Goal: Information Seeking & Learning: Learn about a topic

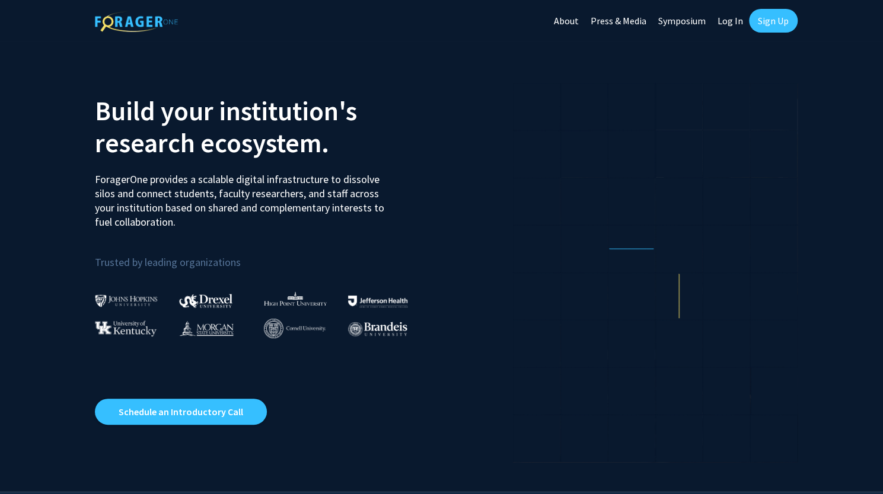
click at [729, 22] on link "Log In" at bounding box center [729, 20] width 37 height 41
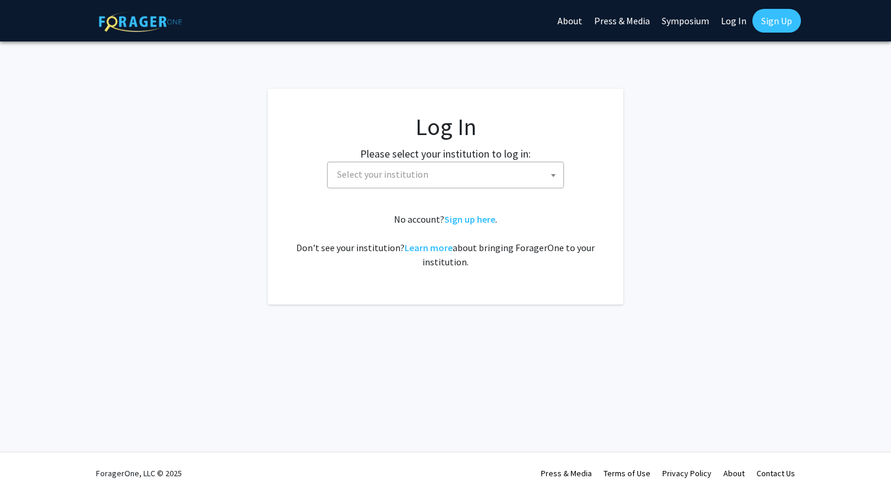
click at [439, 180] on span "Select your institution" at bounding box center [448, 174] width 231 height 24
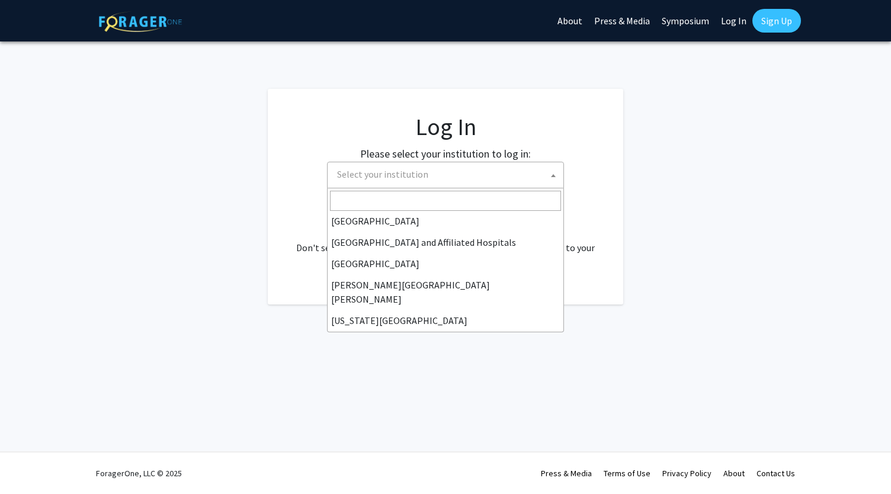
scroll to position [245, 0]
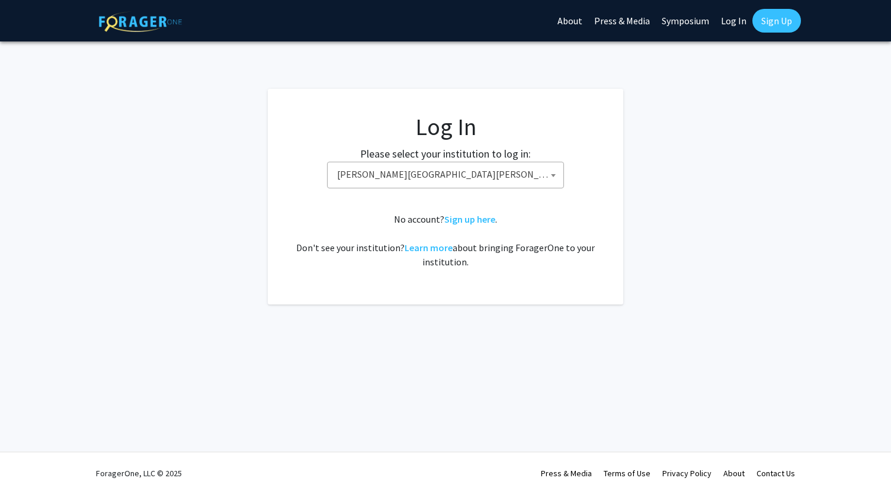
select select "1"
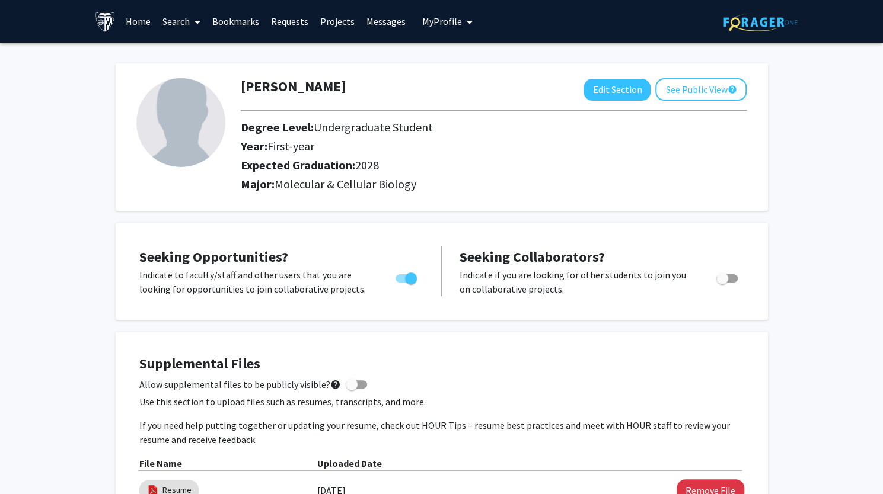
click at [131, 21] on link "Home" at bounding box center [138, 21] width 37 height 41
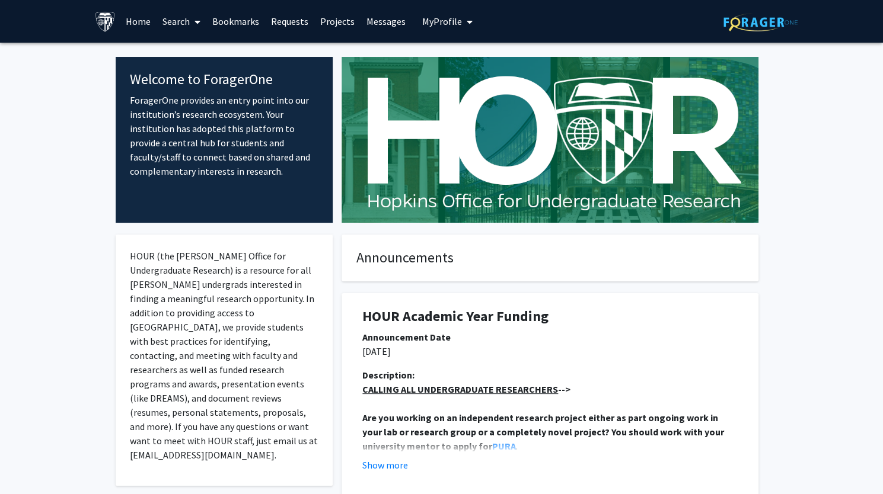
click at [334, 22] on link "Projects" at bounding box center [337, 21] width 46 height 41
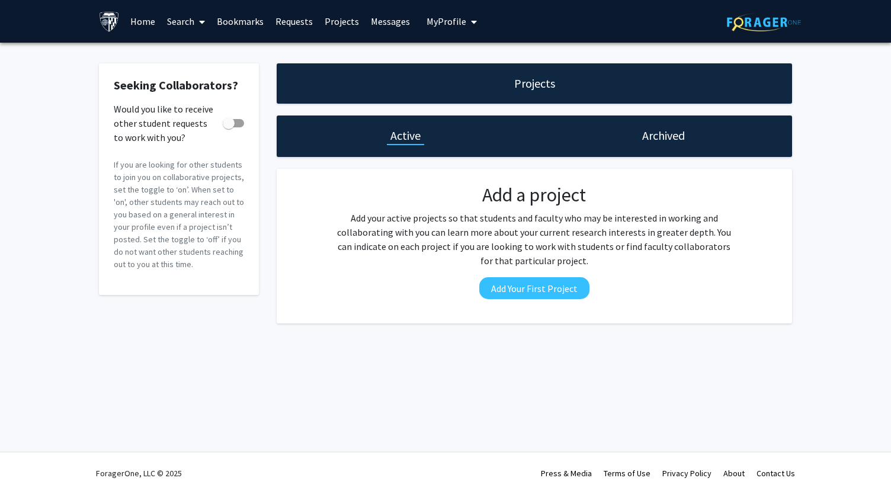
click at [145, 19] on link "Home" at bounding box center [142, 21] width 37 height 41
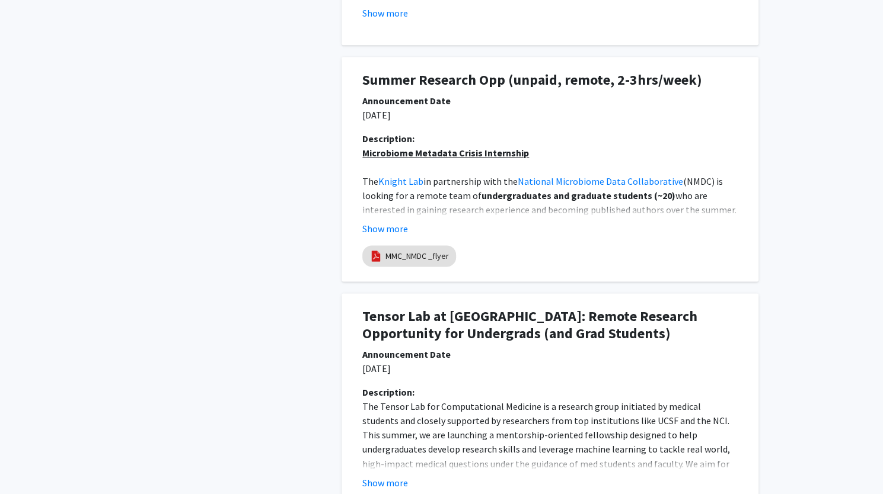
scroll to position [1297, 0]
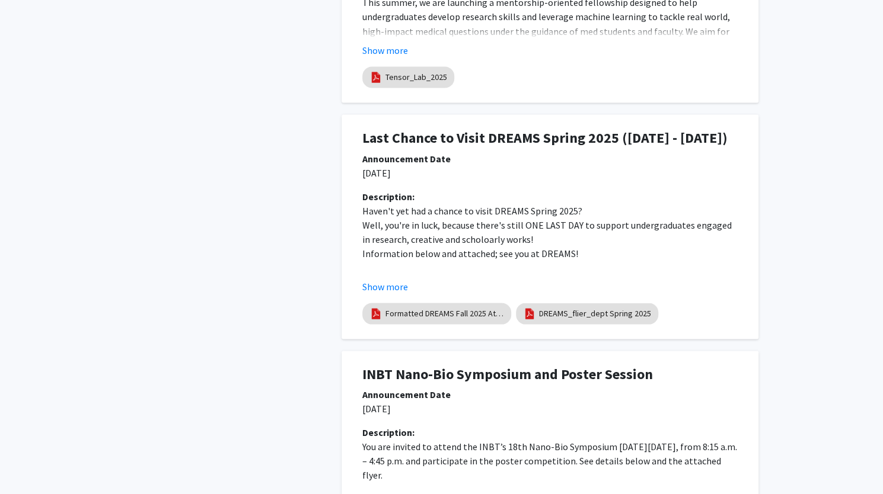
click at [878, 328] on fg-internal-home-page "Welcome to ForagerOne ForagerOne provides an entry point into our institution’s…" at bounding box center [441, 46] width 883 height 2600
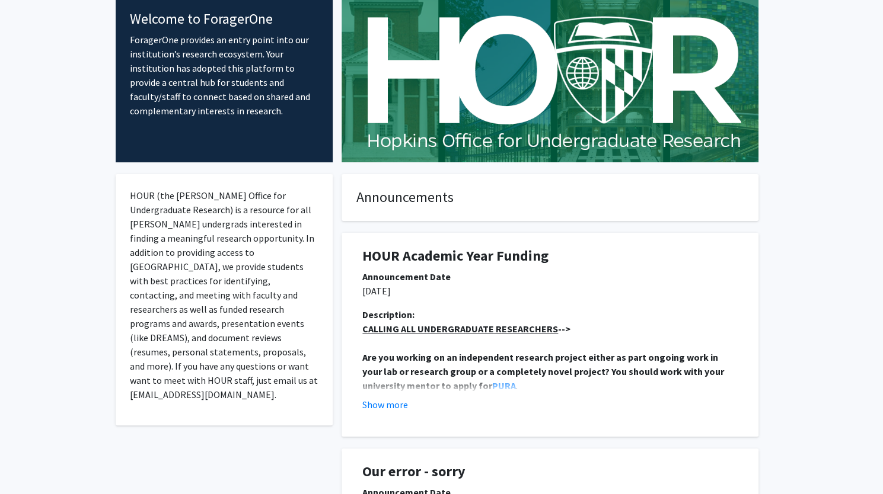
scroll to position [0, 0]
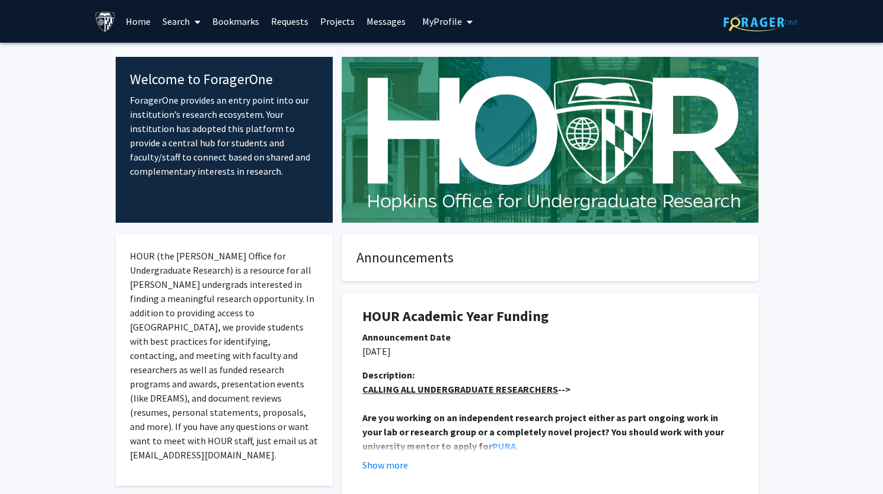
click at [199, 22] on icon at bounding box center [197, 21] width 6 height 9
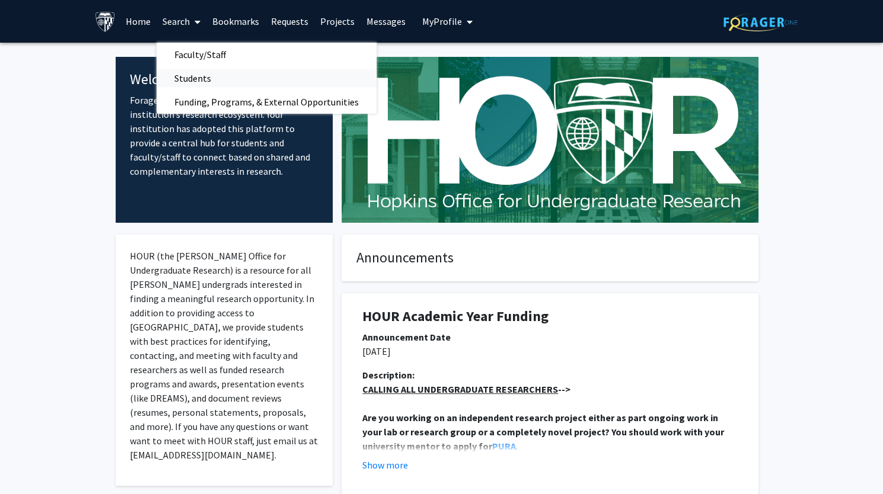
click at [190, 85] on span "Students" at bounding box center [192, 78] width 72 height 24
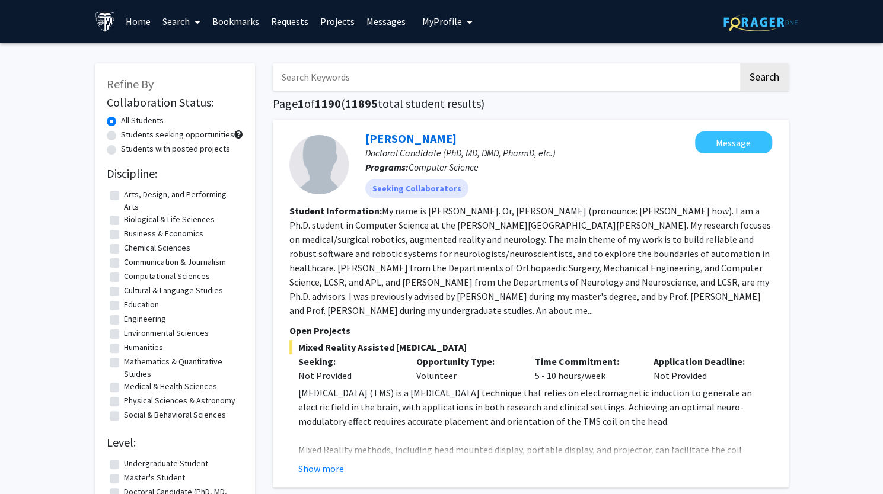
click at [124, 219] on label "Biological & Life Sciences" at bounding box center [169, 219] width 91 height 12
click at [124, 219] on input "Biological & Life Sciences" at bounding box center [128, 217] width 8 height 8
checkbox input "true"
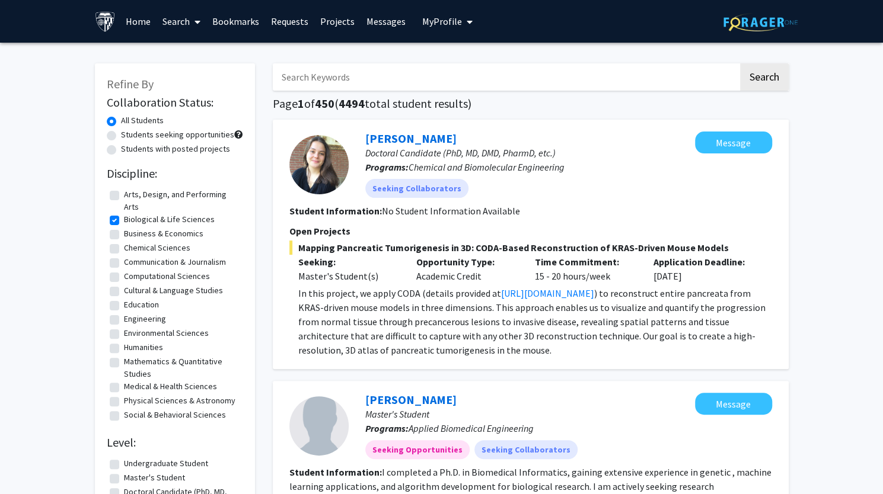
click at [124, 466] on label "Undergraduate Student" at bounding box center [166, 464] width 84 height 12
click at [124, 465] on input "Undergraduate Student" at bounding box center [128, 462] width 8 height 8
checkbox input "true"
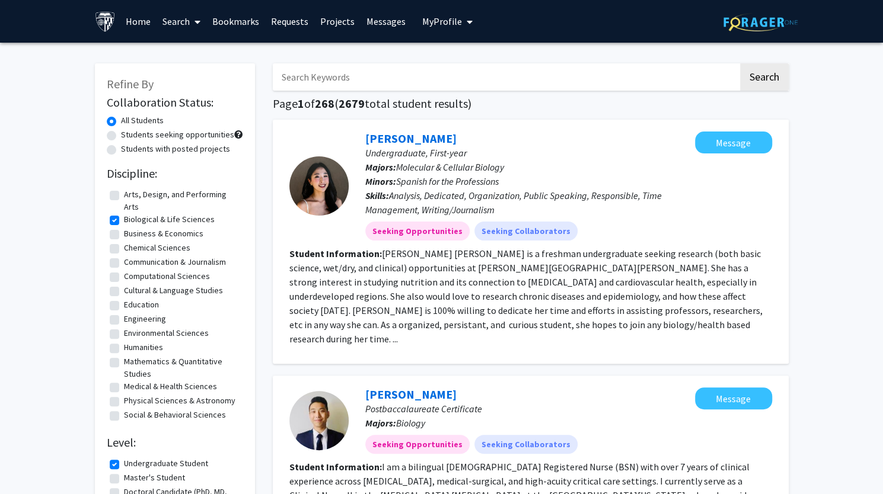
click at [121, 138] on label "Students seeking opportunities" at bounding box center [177, 135] width 113 height 12
click at [121, 136] on input "Students seeking opportunities" at bounding box center [125, 133] width 8 height 8
radio input "true"
click at [187, 24] on link "Search" at bounding box center [181, 21] width 50 height 41
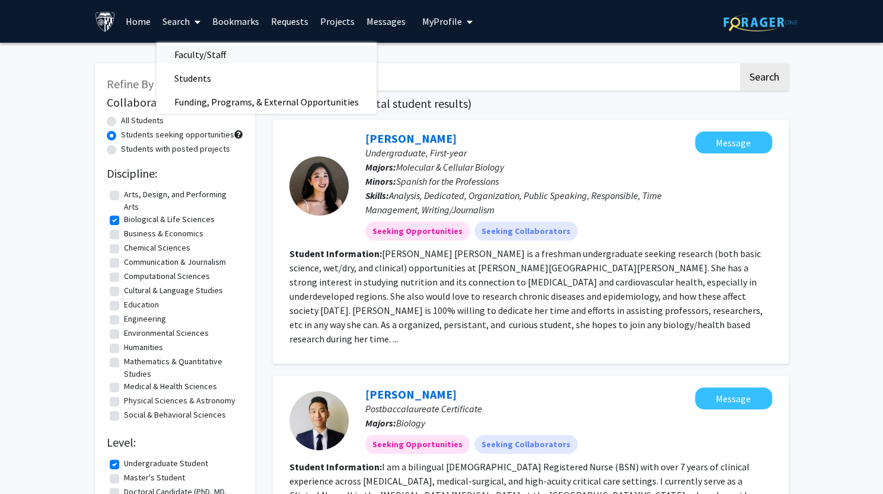
click at [186, 55] on span "Faculty/Staff" at bounding box center [199, 55] width 87 height 24
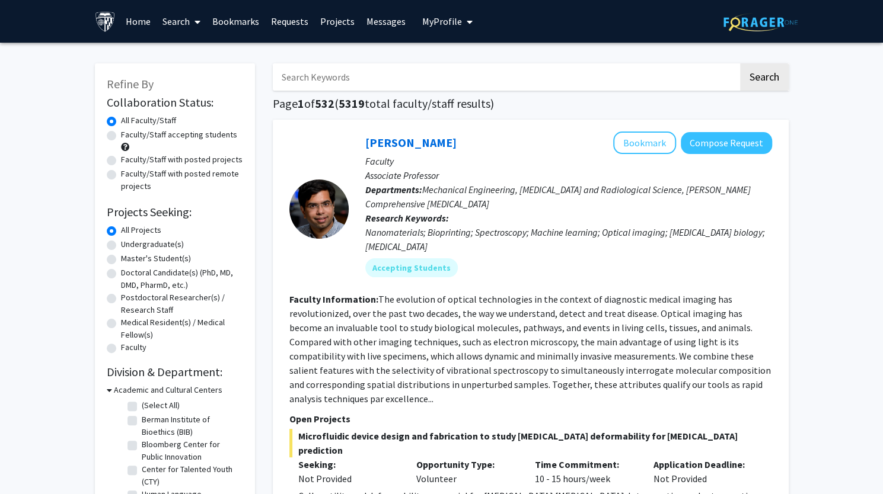
click at [121, 245] on label "Undergraduate(s)" at bounding box center [152, 244] width 63 height 12
click at [121, 245] on input "Undergraduate(s)" at bounding box center [125, 242] width 8 height 8
radio input "true"
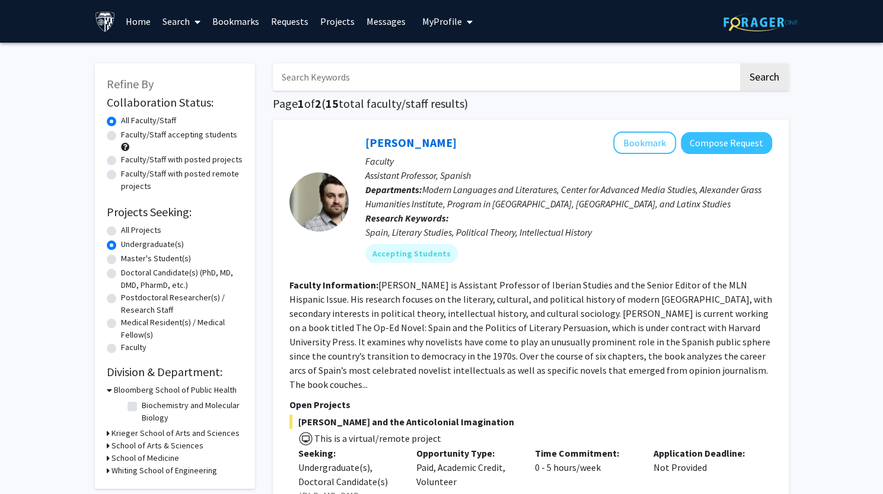
click at [106, 432] on div "Refine By Collaboration Status: Collaboration Status All Faculty/Staff Collabor…" at bounding box center [175, 276] width 160 height 426
click at [110, 432] on div "Krieger School of Arts and Sciences" at bounding box center [175, 433] width 136 height 12
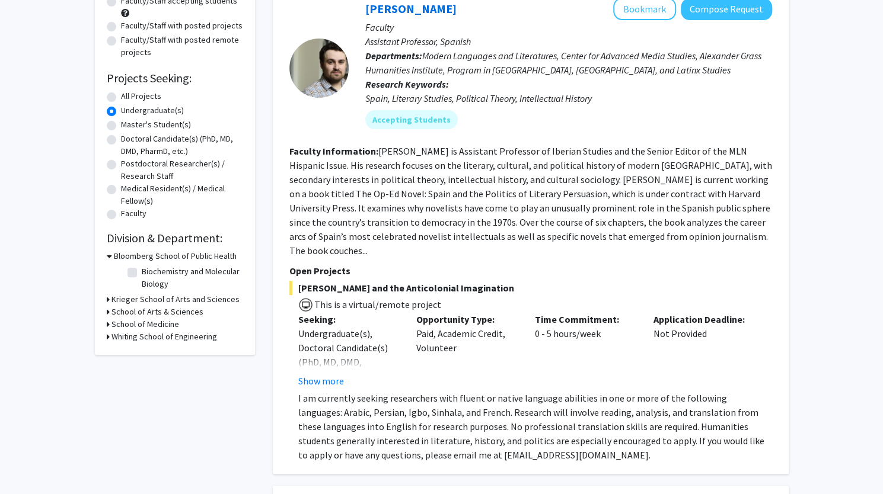
scroll to position [174, 0]
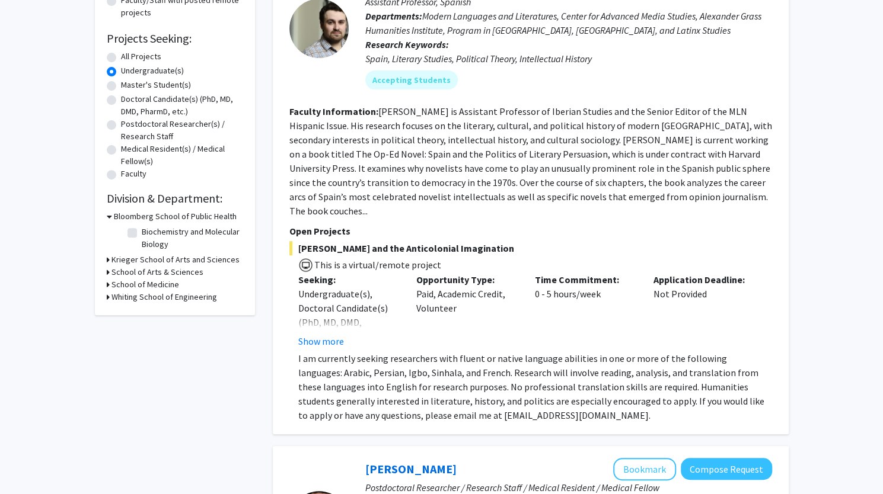
click at [108, 261] on icon at bounding box center [108, 260] width 3 height 12
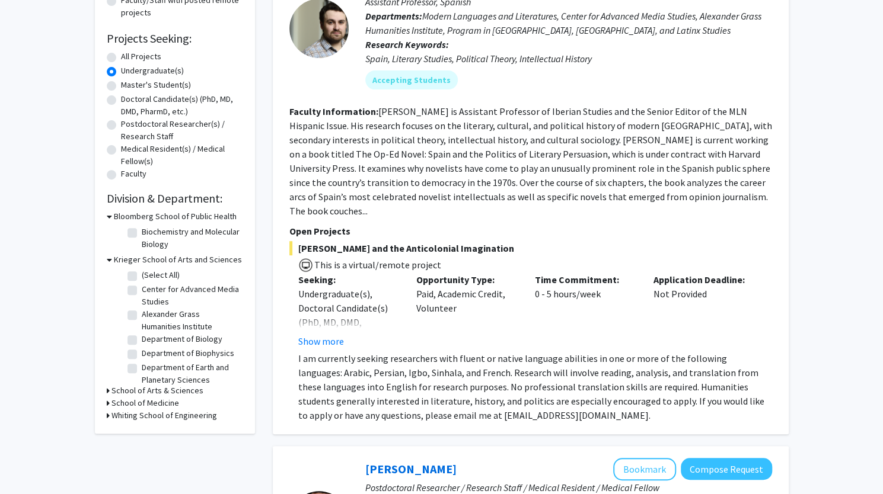
click at [142, 341] on label "Department of Biology" at bounding box center [182, 339] width 81 height 12
click at [142, 341] on input "Department of Biology" at bounding box center [146, 337] width 8 height 8
checkbox input "true"
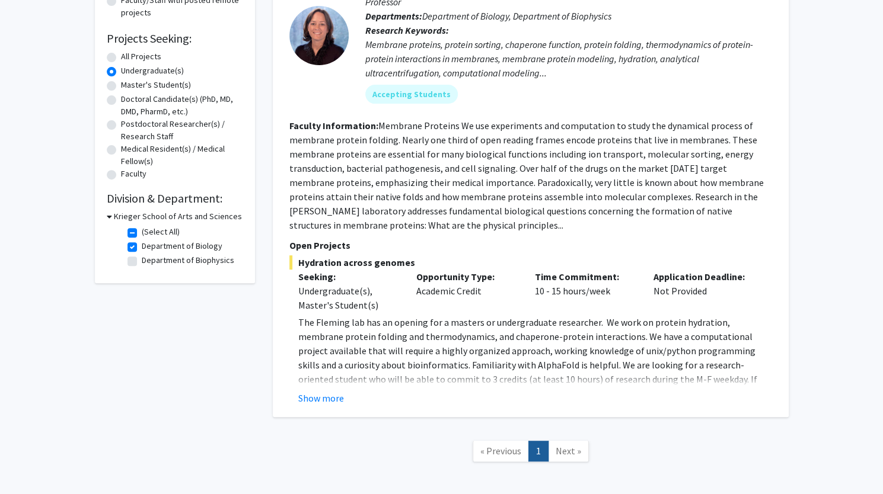
scroll to position [228, 0]
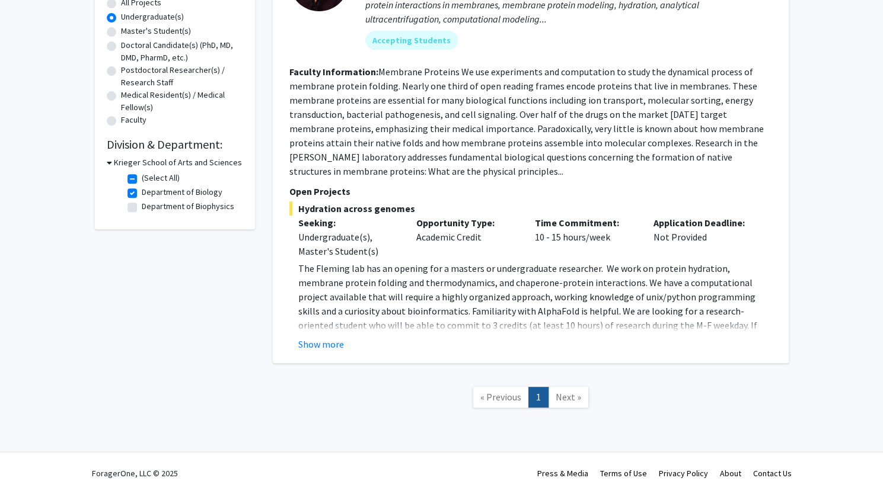
click at [142, 193] on label "Department of Biology" at bounding box center [182, 192] width 81 height 12
click at [142, 193] on input "Department of Biology" at bounding box center [146, 190] width 8 height 8
checkbox input "false"
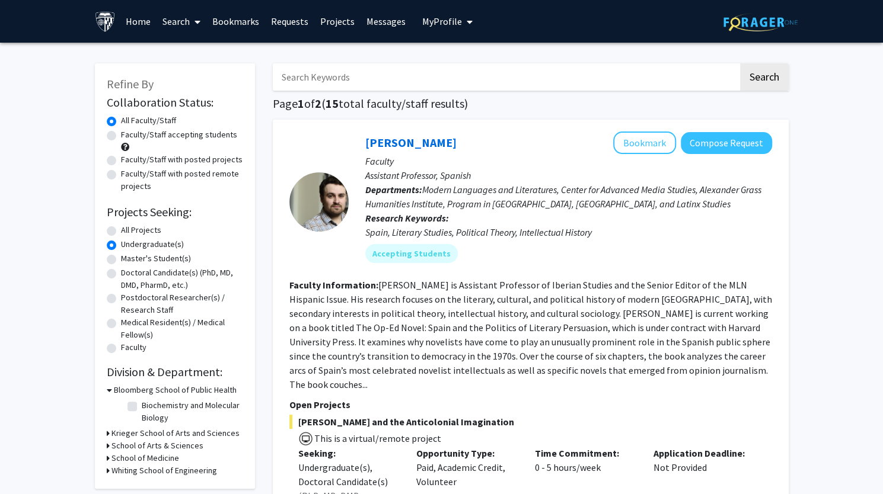
click at [107, 457] on icon at bounding box center [108, 458] width 3 height 12
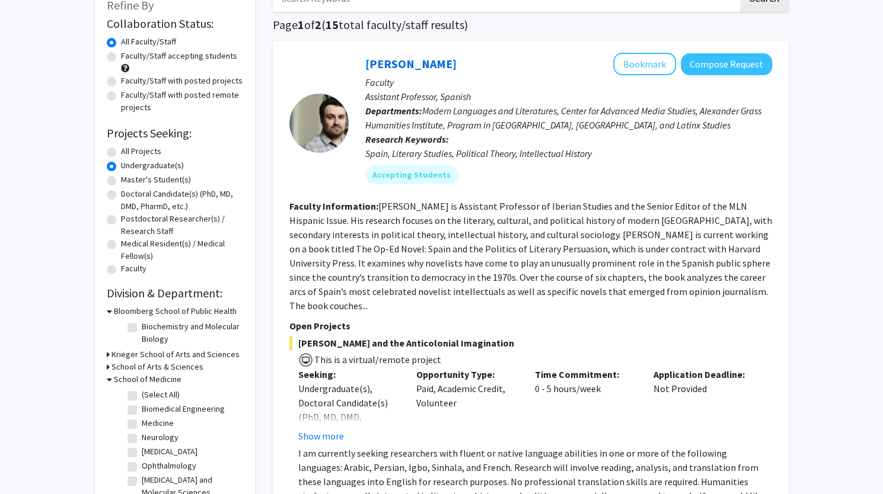
scroll to position [174, 0]
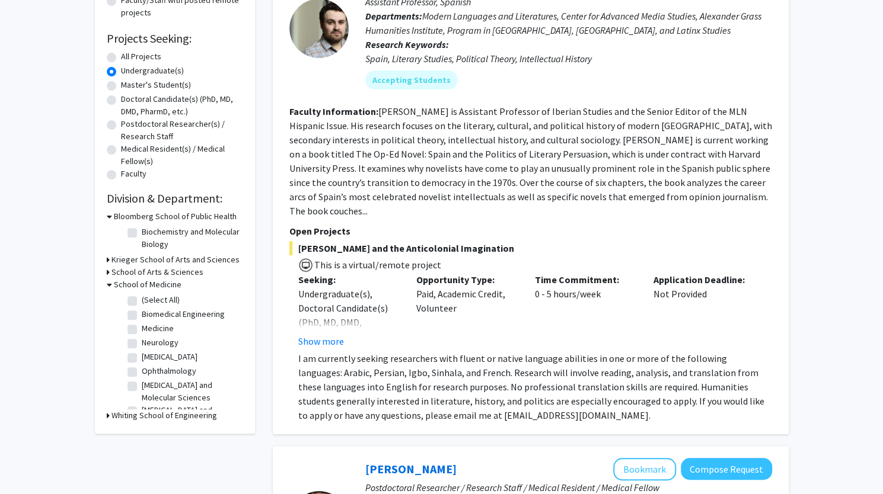
click at [142, 334] on label "Medicine" at bounding box center [158, 328] width 32 height 12
click at [142, 330] on input "Medicine" at bounding box center [146, 326] width 8 height 8
checkbox input "true"
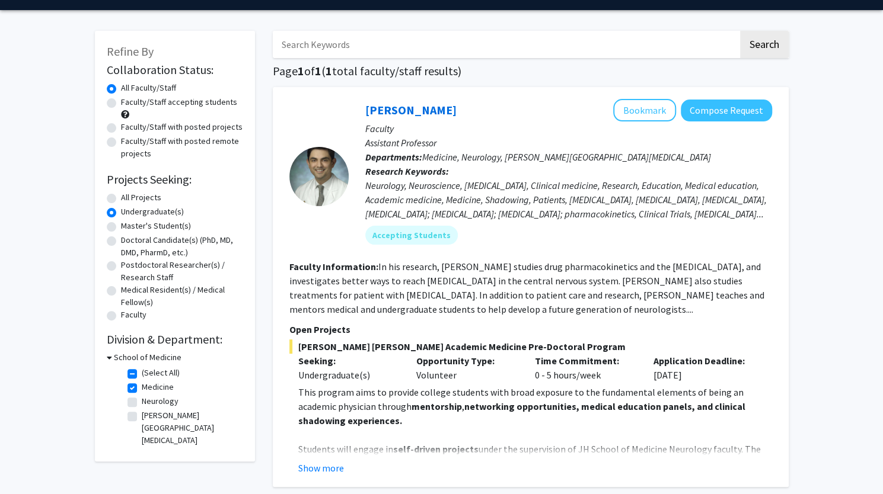
scroll to position [156, 0]
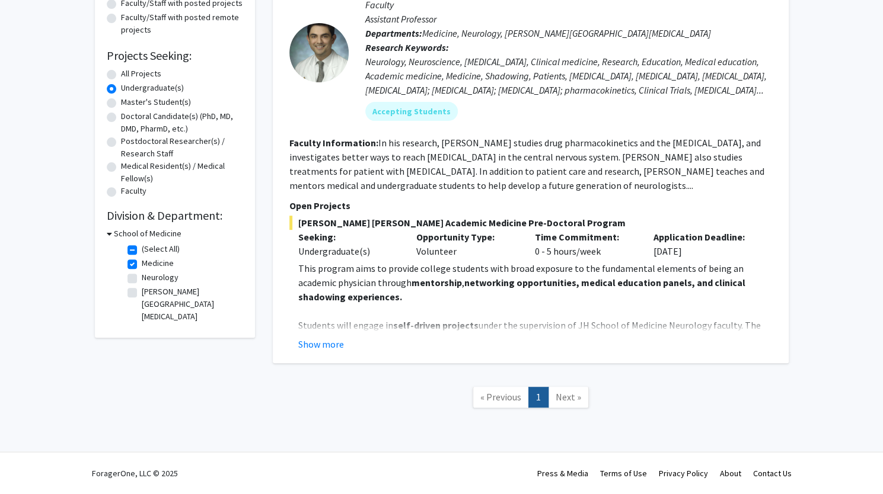
click at [567, 401] on span "Next »" at bounding box center [567, 397] width 25 height 12
click at [142, 264] on label "Medicine" at bounding box center [158, 263] width 32 height 12
click at [142, 264] on input "Medicine" at bounding box center [146, 261] width 8 height 8
checkbox input "false"
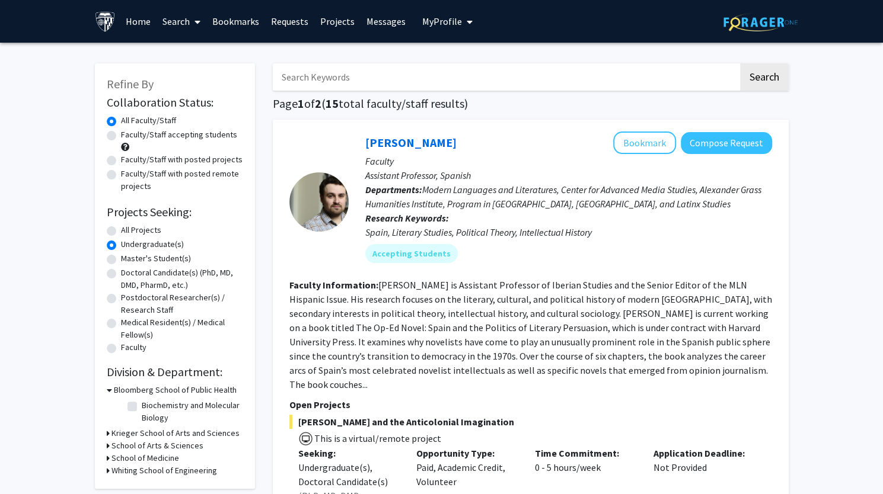
scroll to position [432, 0]
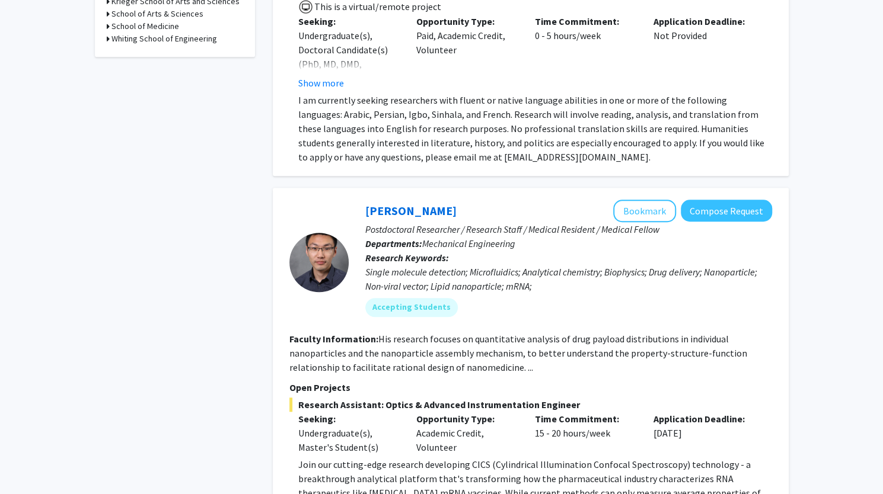
click at [107, 3] on icon at bounding box center [108, 1] width 3 height 12
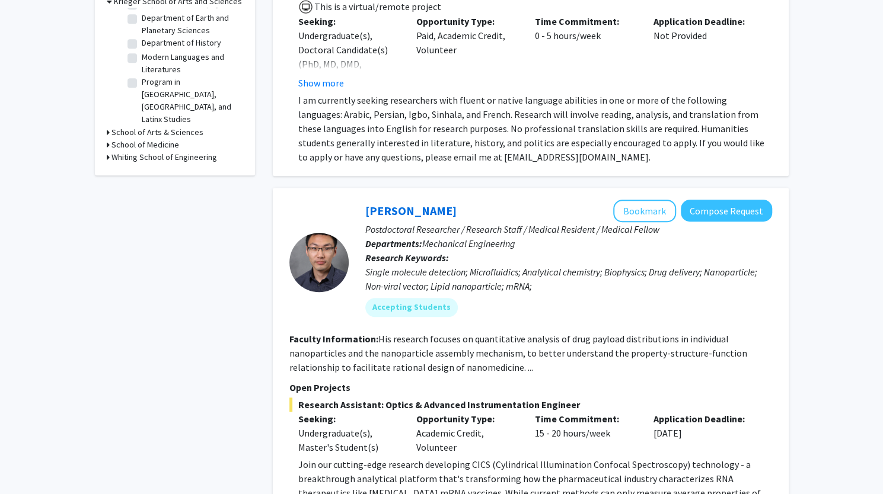
scroll to position [92, 0]
click at [108, 144] on icon at bounding box center [108, 145] width 3 height 12
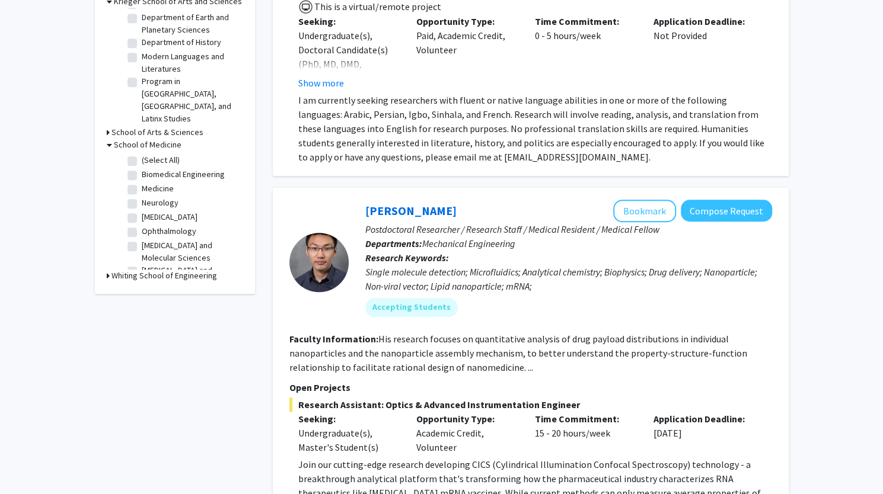
click at [142, 159] on label "(Select All)" at bounding box center [161, 160] width 38 height 12
click at [142, 159] on input "(Select All)" at bounding box center [146, 158] width 8 height 8
checkbox input "true"
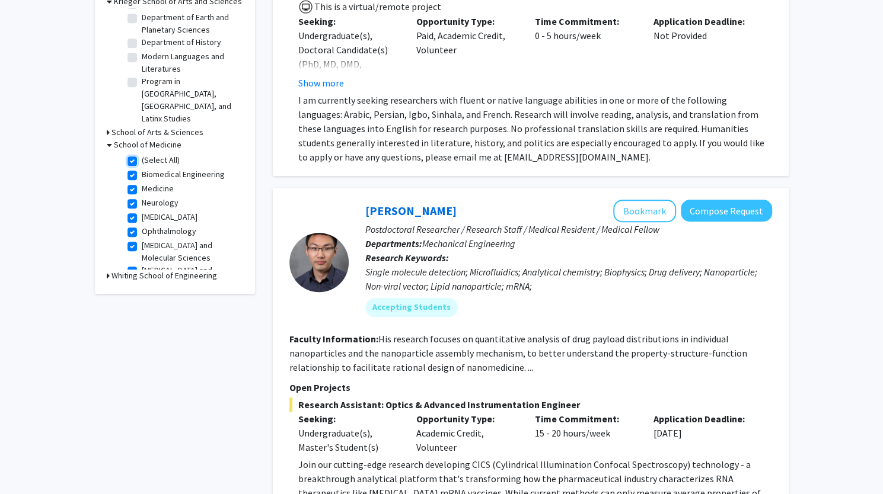
checkbox input "true"
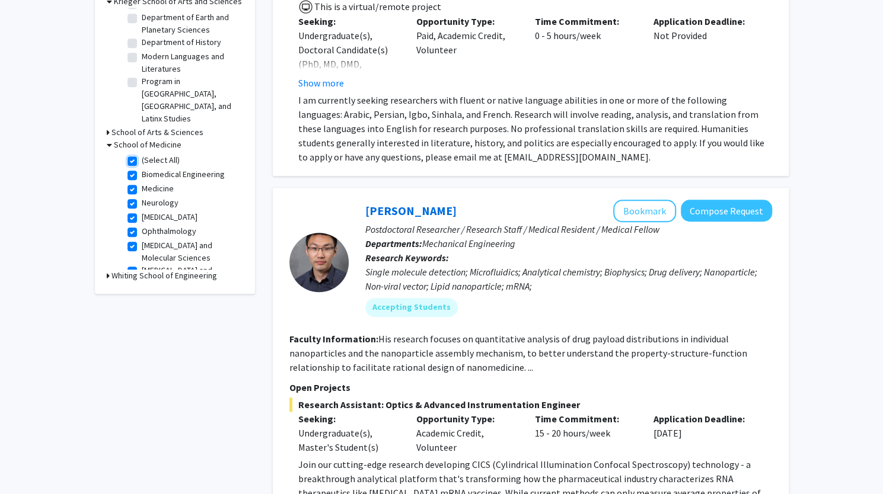
checkbox input "true"
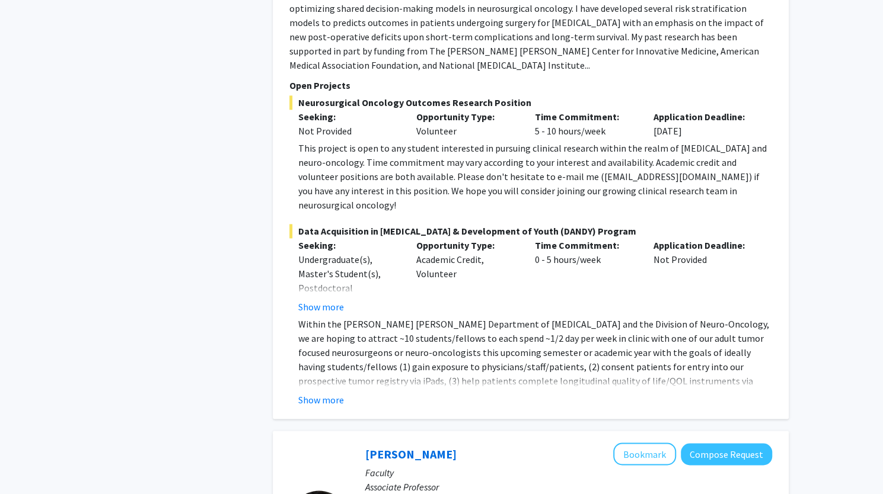
scroll to position [18, 0]
